Goal: Task Accomplishment & Management: Manage account settings

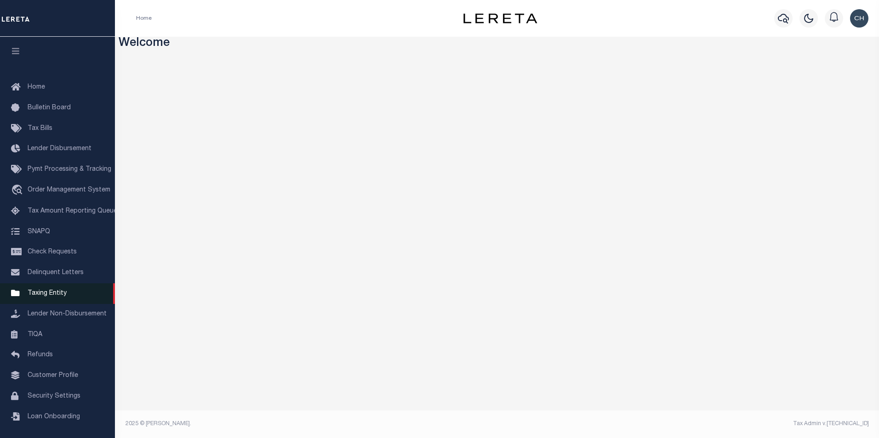
click at [51, 297] on span "Taxing Entity" at bounding box center [47, 293] width 39 height 6
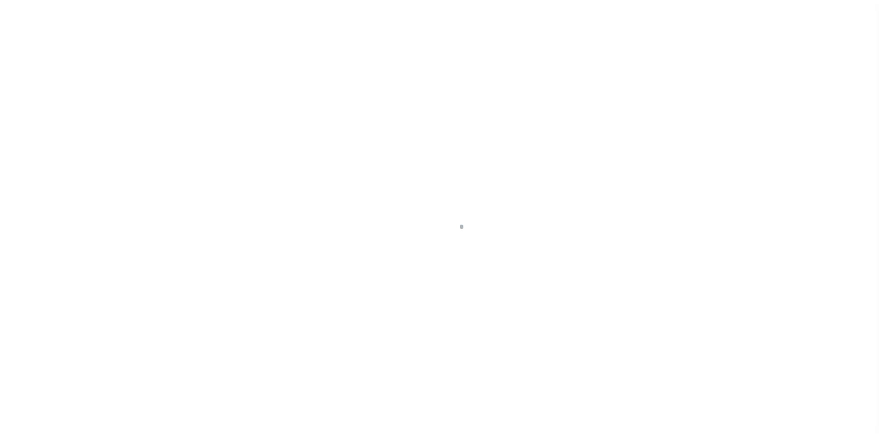
scroll to position [9, 0]
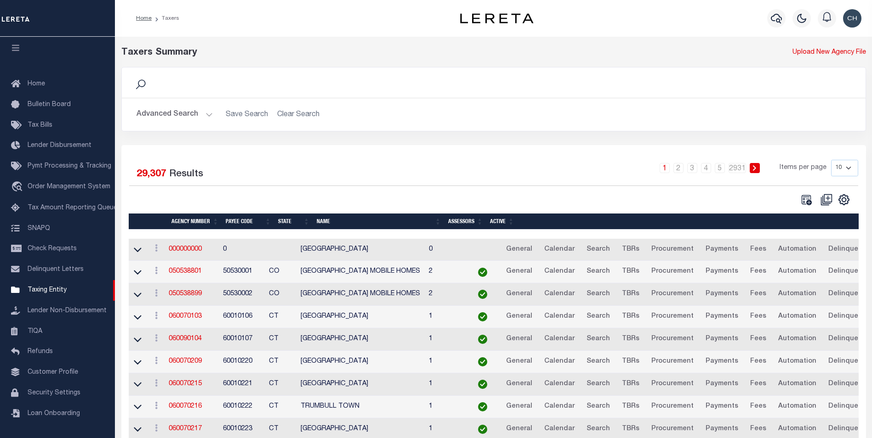
click at [181, 113] on button "Advanced Search" at bounding box center [175, 115] width 76 height 18
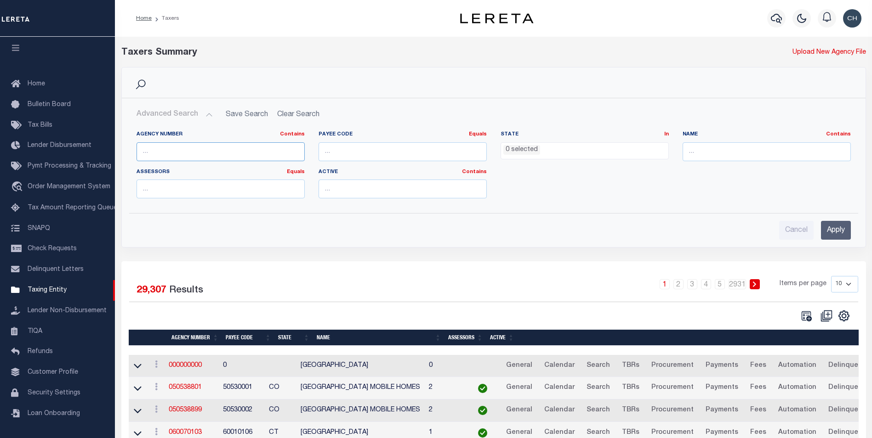
click at [169, 155] on input "text" at bounding box center [221, 151] width 168 height 19
type input "360150000"
click at [830, 230] on input "Apply" at bounding box center [836, 230] width 30 height 19
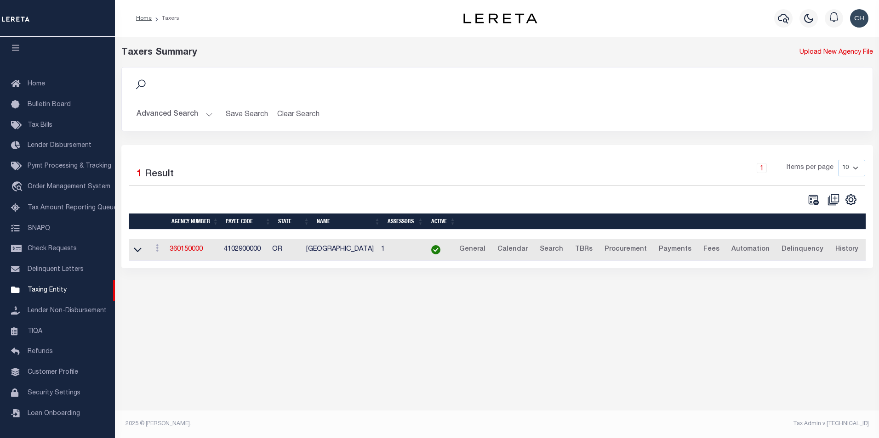
click at [188, 255] on td "360150000" at bounding box center [193, 250] width 54 height 23
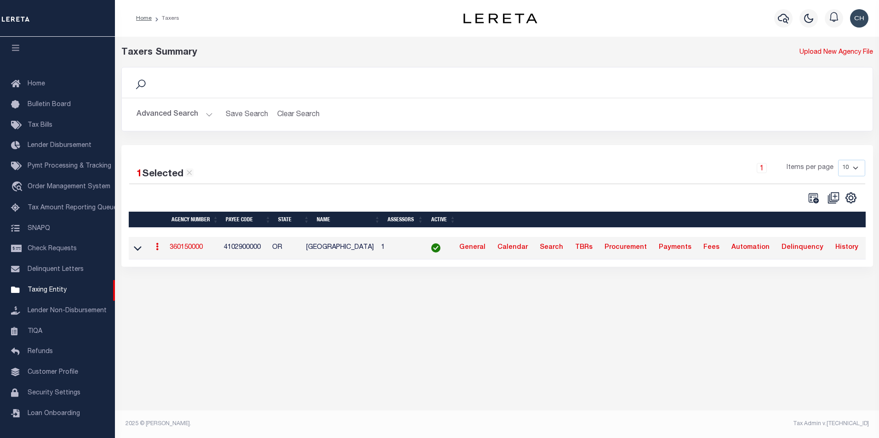
click at [187, 247] on link "360150000" at bounding box center [186, 248] width 33 height 6
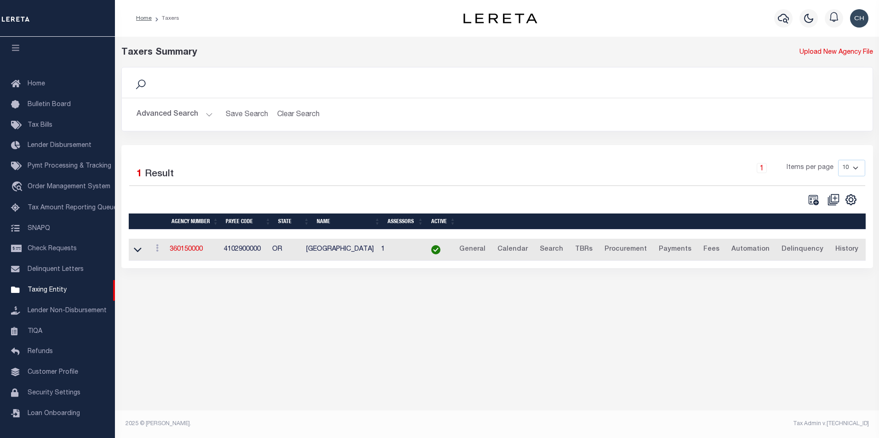
click at [230, 362] on div "Taxers Summary Upload New Agency File Search Advanced Search Save Search Clear …" at bounding box center [497, 234] width 764 height 395
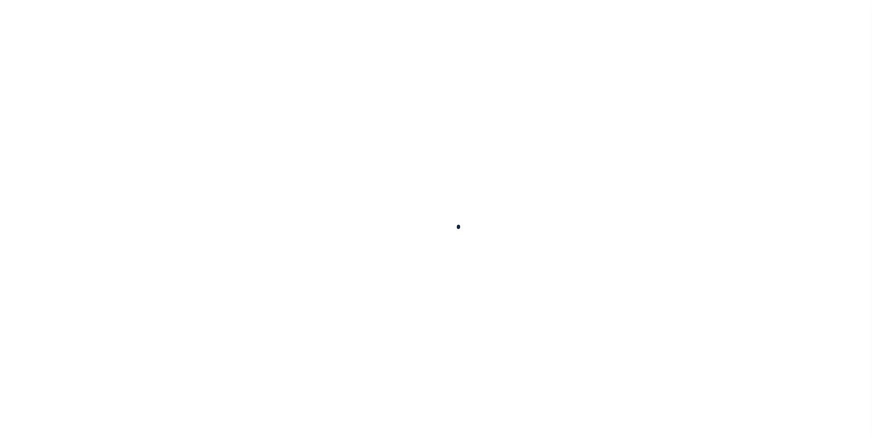
select select
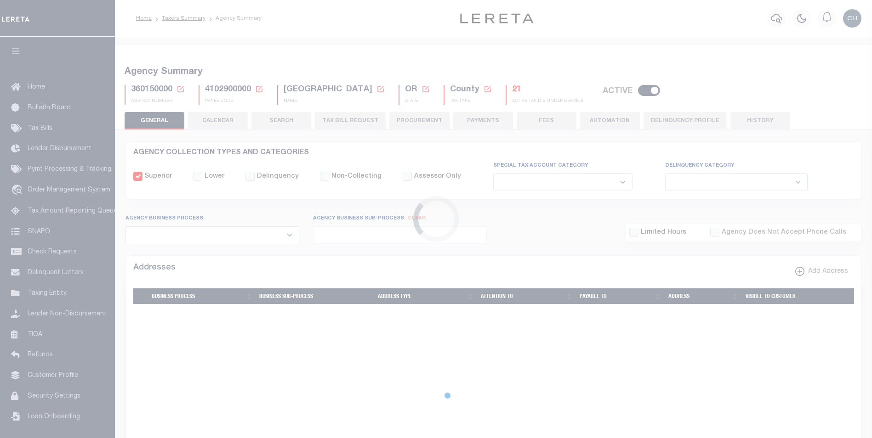
checkbox input "false"
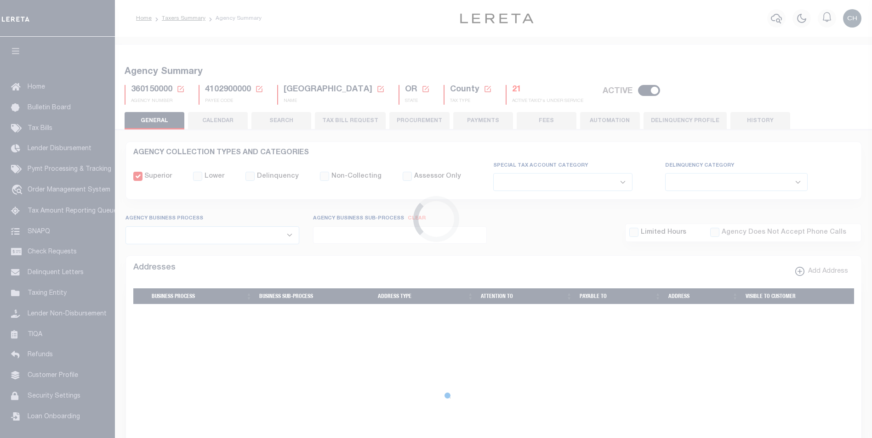
type input "4102900000"
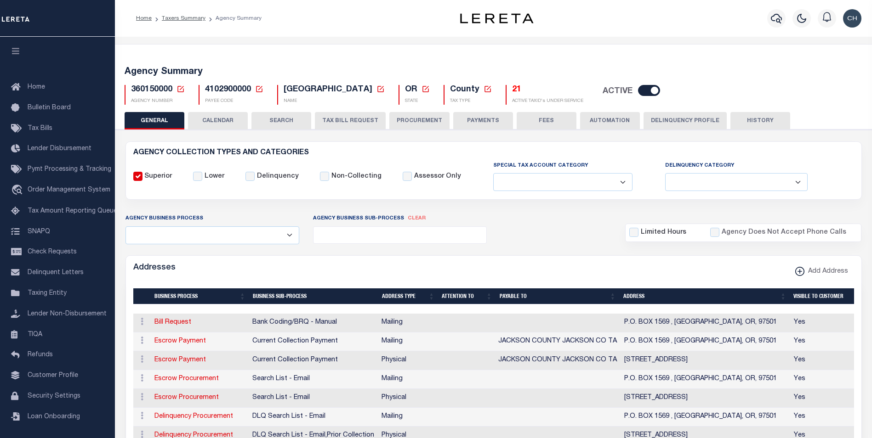
click at [347, 119] on button "TAX BILL REQUEST" at bounding box center [350, 120] width 71 height 17
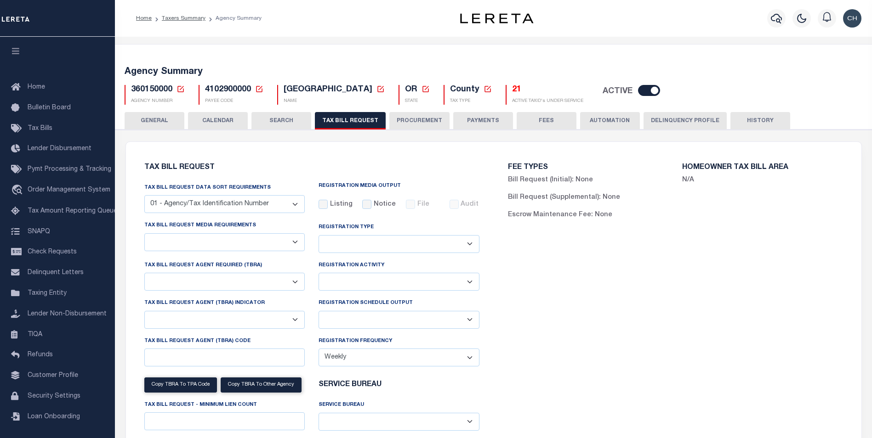
checkbox input "false"
select select "22"
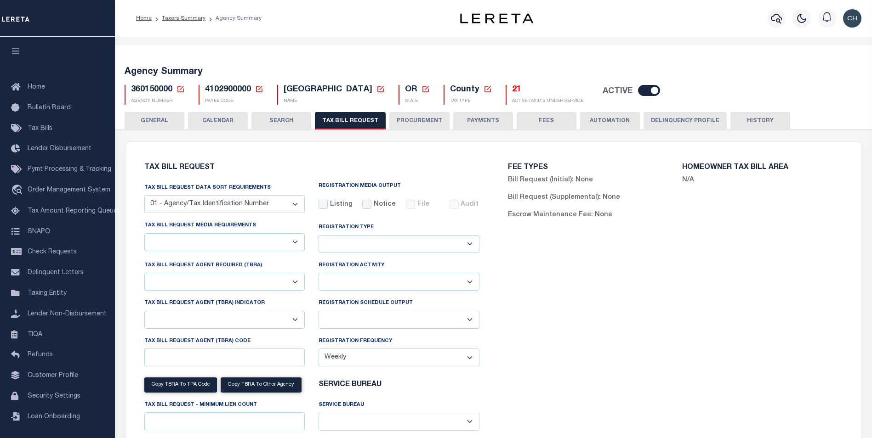
select select "true"
select select "9"
type input "LTS"
select select
type input "1"
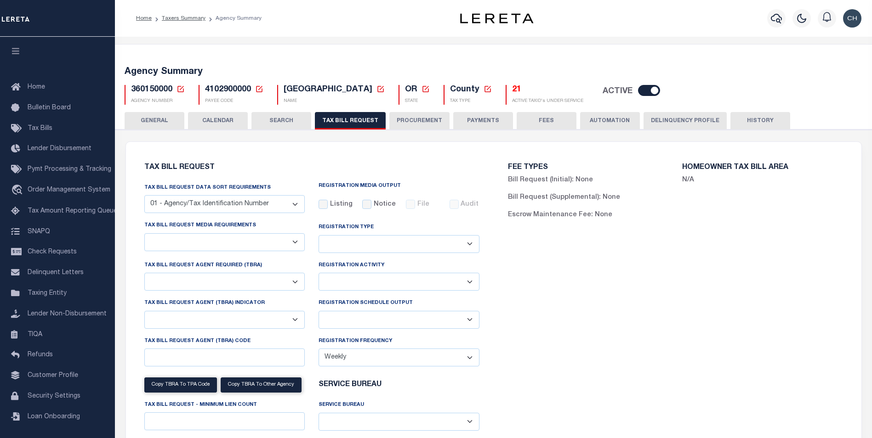
select select "4100743000"
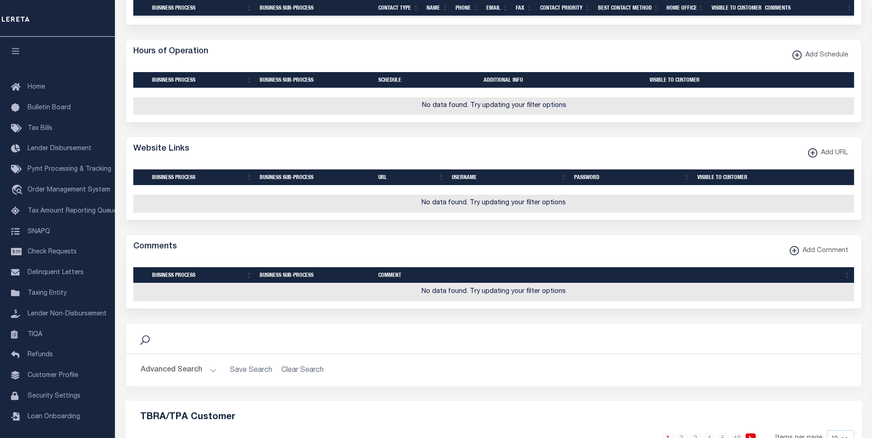
scroll to position [1057, 0]
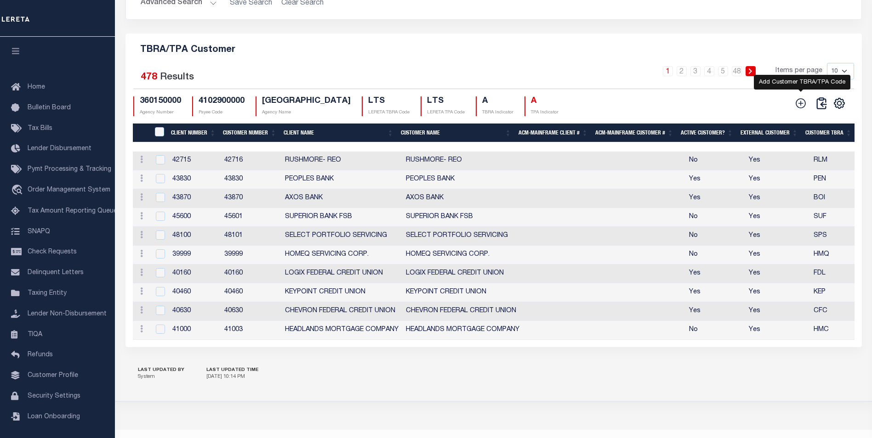
click at [806, 109] on icon at bounding box center [801, 103] width 12 height 12
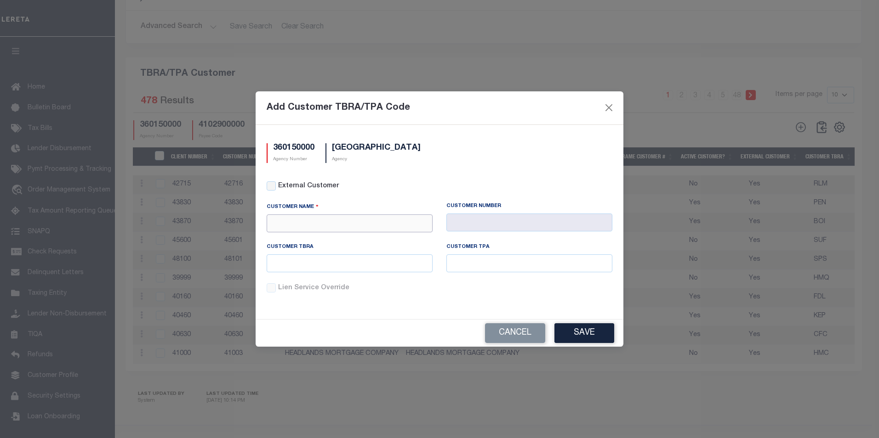
click at [319, 222] on input "text" at bounding box center [350, 224] width 166 height 18
click at [289, 341] on div "APCU" at bounding box center [349, 341] width 165 height 15
type input "APCU"
type input "2205"
type input "APCU"
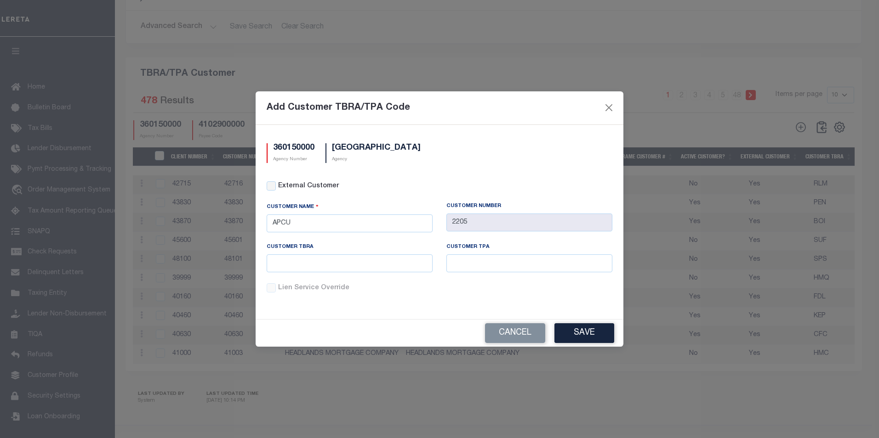
click at [277, 289] on div "Lien Service Override" at bounding box center [440, 289] width 346 height 10
click at [269, 286] on div "Lien Service Override" at bounding box center [440, 289] width 346 height 10
click at [270, 287] on div "Lien Service Override" at bounding box center [440, 289] width 346 height 10
click at [271, 287] on div "Lien Service Override" at bounding box center [440, 289] width 346 height 10
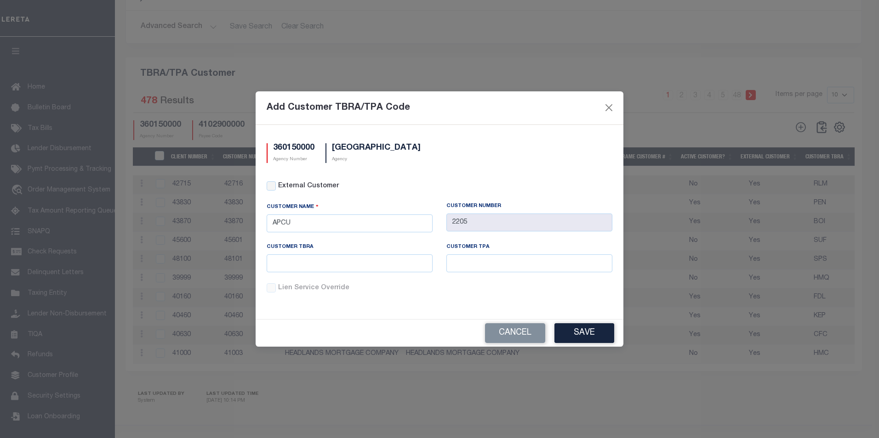
click at [271, 287] on div "Lien Service Override" at bounding box center [440, 289] width 346 height 10
click at [268, 184] on input "External Customer" at bounding box center [271, 186] width 9 height 9
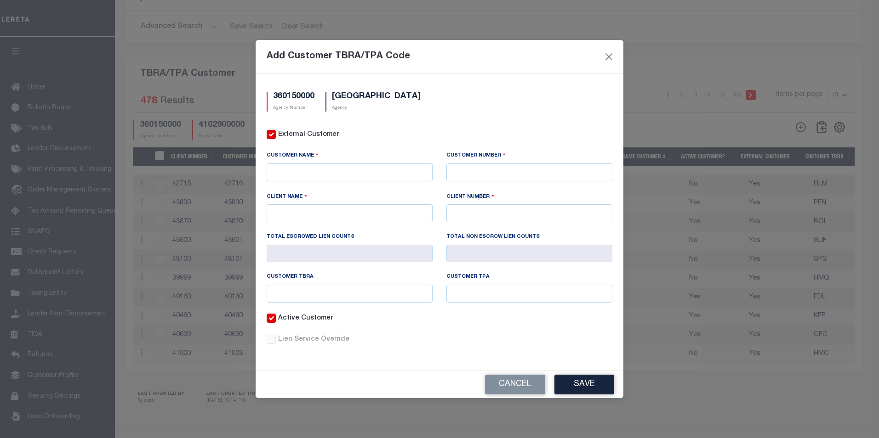
click at [290, 339] on label "Lien Service Override" at bounding box center [445, 340] width 334 height 10
click at [0, 0] on input "Lien Service Override" at bounding box center [0, 0] width 0 height 0
drag, startPoint x: 275, startPoint y: 340, endPoint x: 269, endPoint y: 340, distance: 5.5
click at [271, 340] on div "Lien Service Override" at bounding box center [440, 340] width 346 height 10
click at [269, 340] on div "Lien Service Override" at bounding box center [440, 340] width 346 height 10
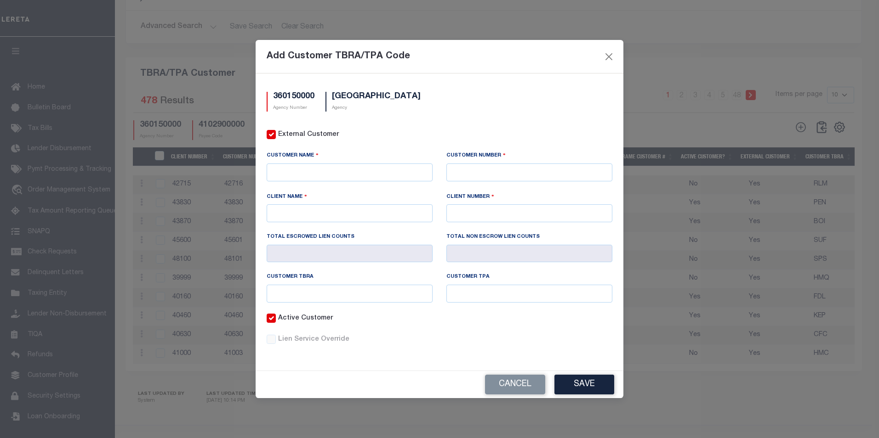
click at [269, 339] on div "Lien Service Override" at bounding box center [440, 340] width 346 height 10
click at [273, 135] on input "External Customer" at bounding box center [271, 134] width 9 height 9
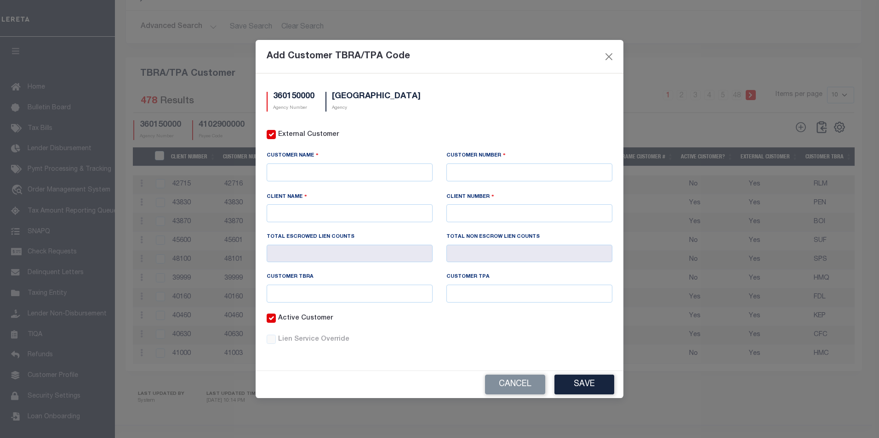
checkbox input "false"
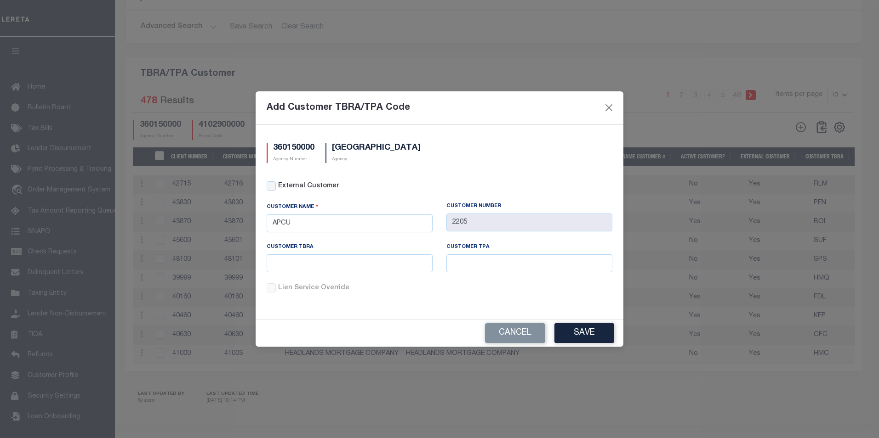
drag, startPoint x: 279, startPoint y: 291, endPoint x: 273, endPoint y: 288, distance: 7.8
click at [278, 291] on label "Lien Service Override" at bounding box center [445, 289] width 334 height 10
click at [0, 0] on input "Lien Service Override" at bounding box center [0, 0] width 0 height 0
click at [270, 285] on div "Lien Service Override" at bounding box center [440, 289] width 346 height 10
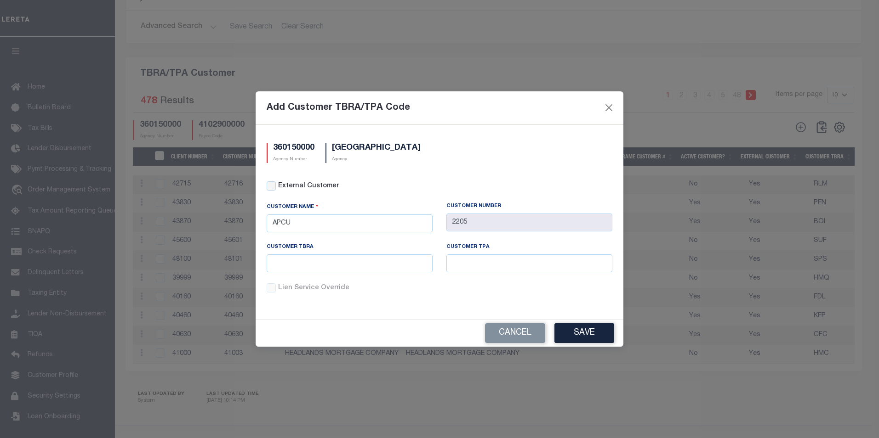
click at [270, 285] on div "Lien Service Override" at bounding box center [440, 289] width 346 height 10
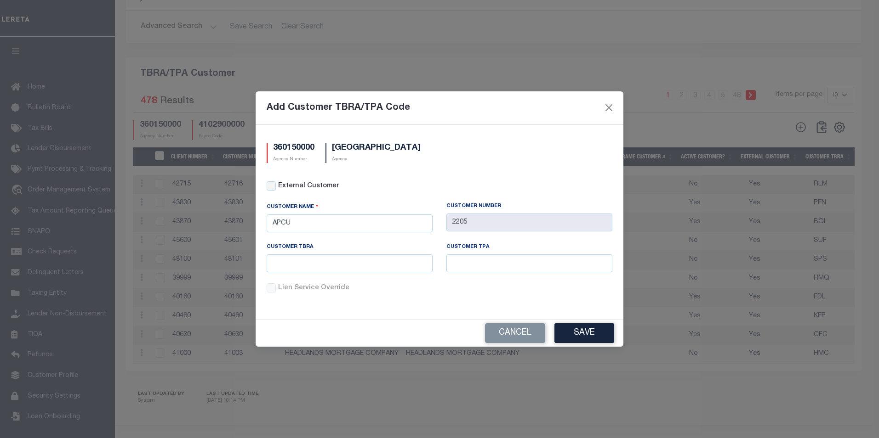
click at [270, 285] on div "Lien Service Override" at bounding box center [440, 289] width 346 height 10
click at [521, 334] on button "Cancel" at bounding box center [515, 334] width 60 height 20
